Goal: Information Seeking & Learning: Learn about a topic

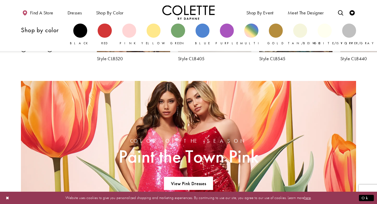
scroll to position [290, 0]
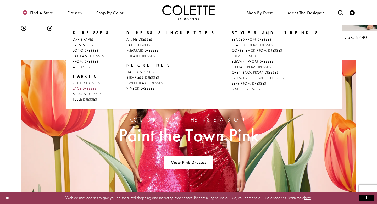
click at [82, 88] on span "LACE DRESSES" at bounding box center [85, 88] width 24 height 5
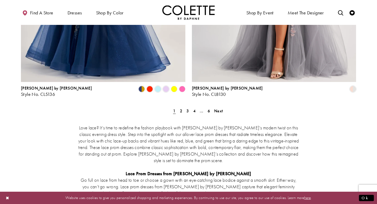
scroll to position [994, 0]
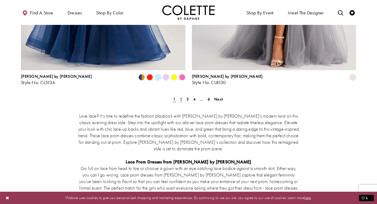
click at [181, 96] on span "2" at bounding box center [181, 98] width 2 height 5
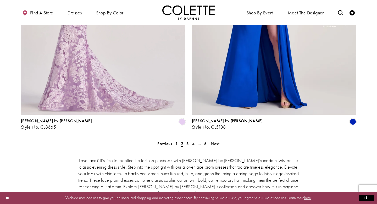
scroll to position [991, 0]
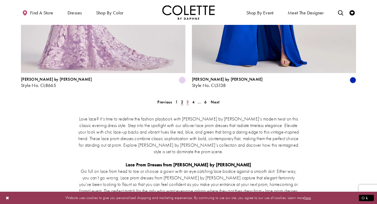
click at [188, 99] on span "3" at bounding box center [187, 101] width 2 height 5
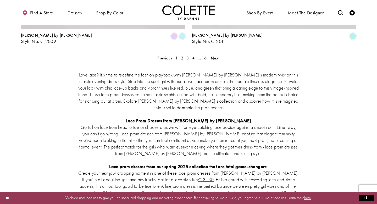
scroll to position [1001, 0]
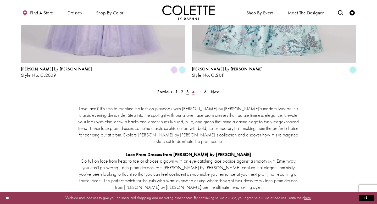
click at [193, 89] on span "4" at bounding box center [193, 91] width 2 height 5
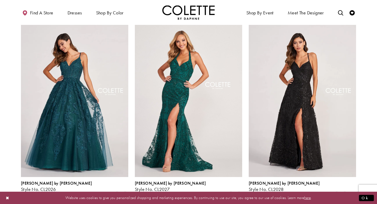
scroll to position [611, 0]
click at [344, 192] on span "Product List" at bounding box center [344, 195] width 6 height 6
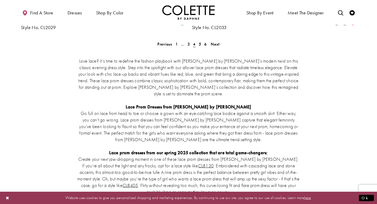
scroll to position [912, 0]
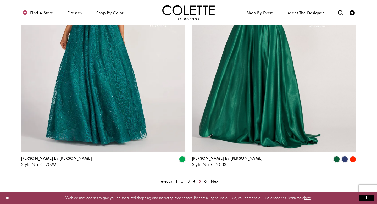
click at [201, 178] on span "5" at bounding box center [200, 180] width 2 height 5
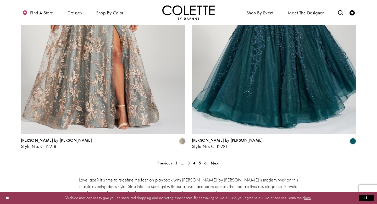
scroll to position [938, 0]
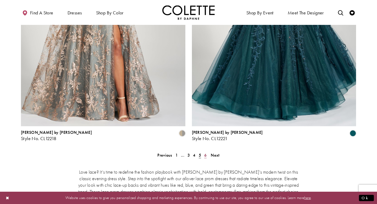
click at [203, 151] on link "6" at bounding box center [205, 155] width 5 height 8
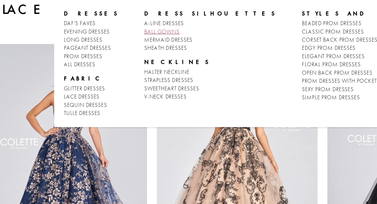
click at [126, 44] on span "BALL GOWNS" at bounding box center [138, 44] width 24 height 5
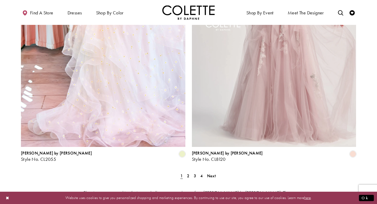
scroll to position [896, 0]
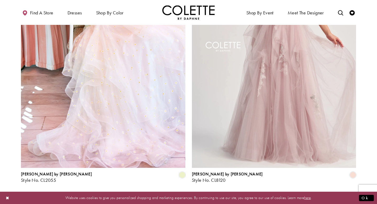
click at [187, 194] on span "2" at bounding box center [188, 196] width 2 height 5
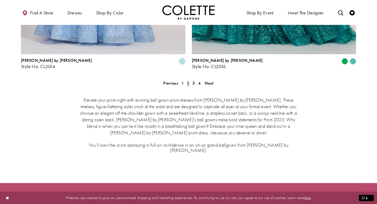
scroll to position [1005, 0]
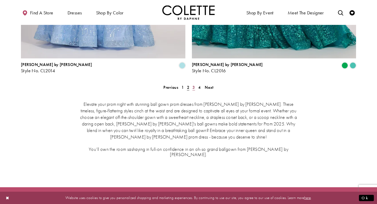
click at [196, 83] on link "3" at bounding box center [193, 87] width 5 height 8
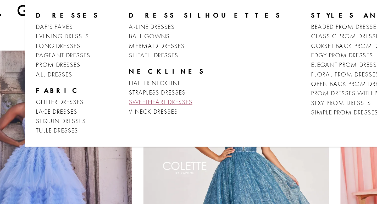
click at [128, 82] on span "SWEETHEART DRESSES" at bounding box center [144, 82] width 37 height 5
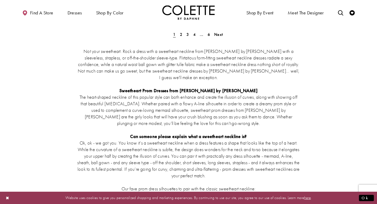
scroll to position [889, 0]
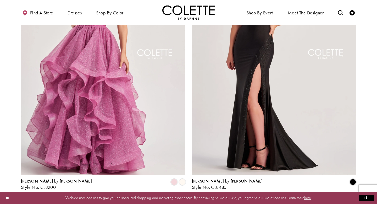
click at [179, 200] on link "2" at bounding box center [180, 204] width 5 height 8
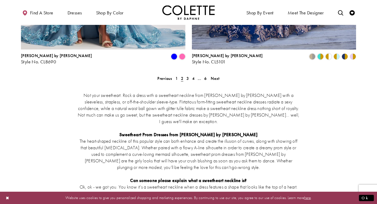
scroll to position [1033, 0]
